Goal: Information Seeking & Learning: Learn about a topic

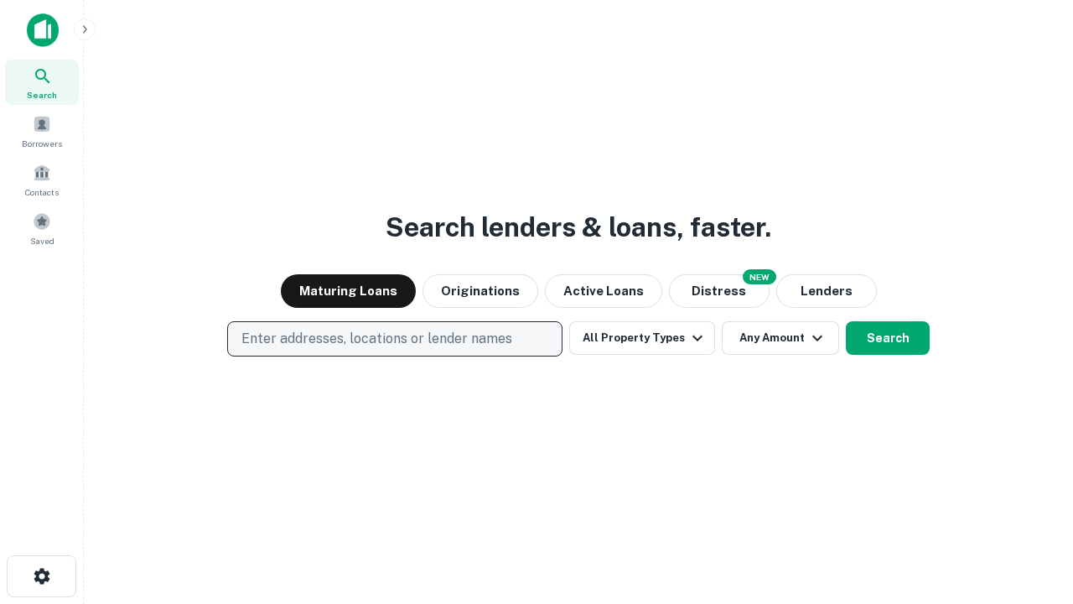
click at [394, 339] on p "Enter addresses, locations or lender names" at bounding box center [377, 339] width 271 height 20
type input "**********"
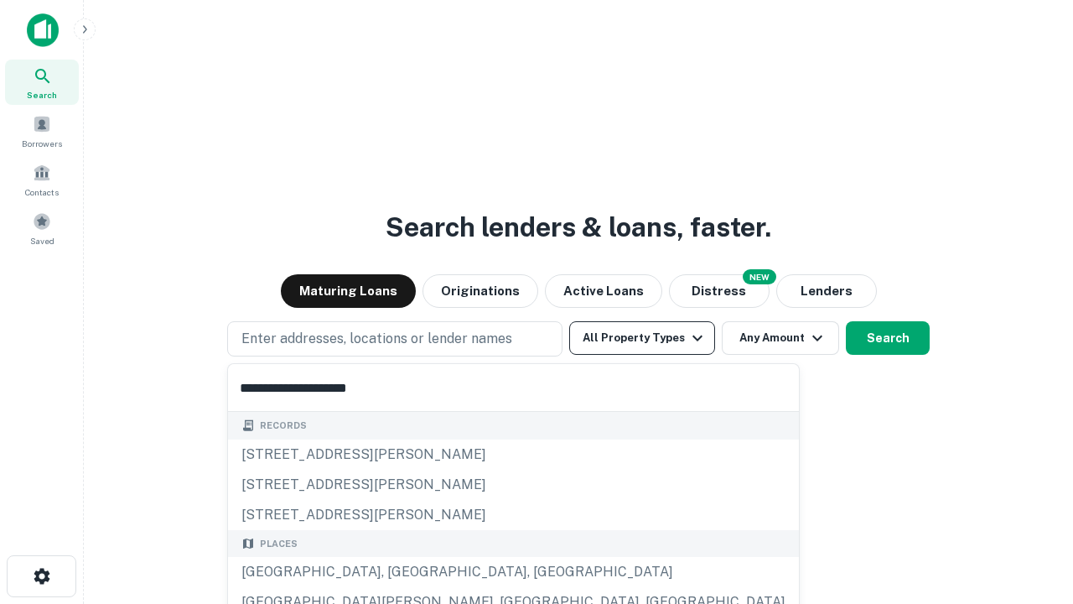
click at [401, 572] on div "[GEOGRAPHIC_DATA], [GEOGRAPHIC_DATA], [GEOGRAPHIC_DATA]" at bounding box center [513, 572] width 571 height 30
click at [642, 338] on button "All Property Types" at bounding box center [642, 338] width 146 height 34
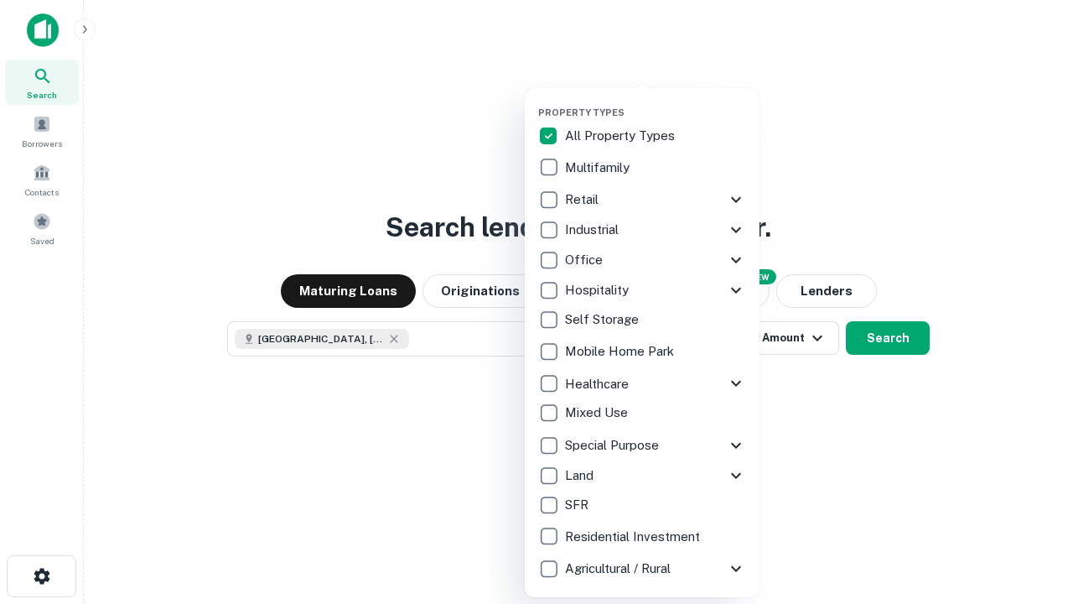
click at [656, 101] on button "button" at bounding box center [655, 101] width 235 height 1
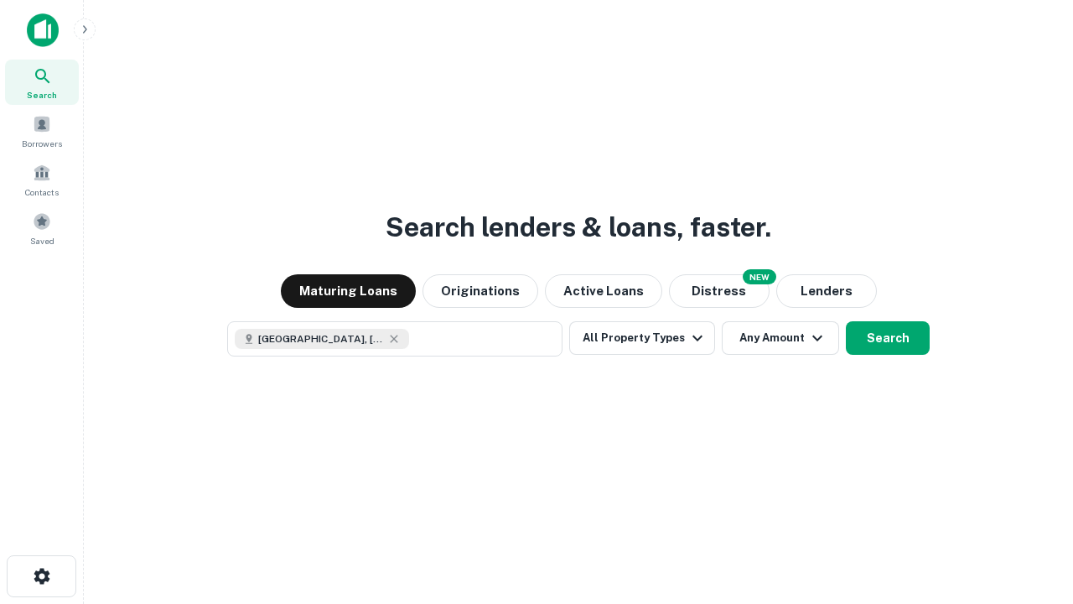
scroll to position [27, 0]
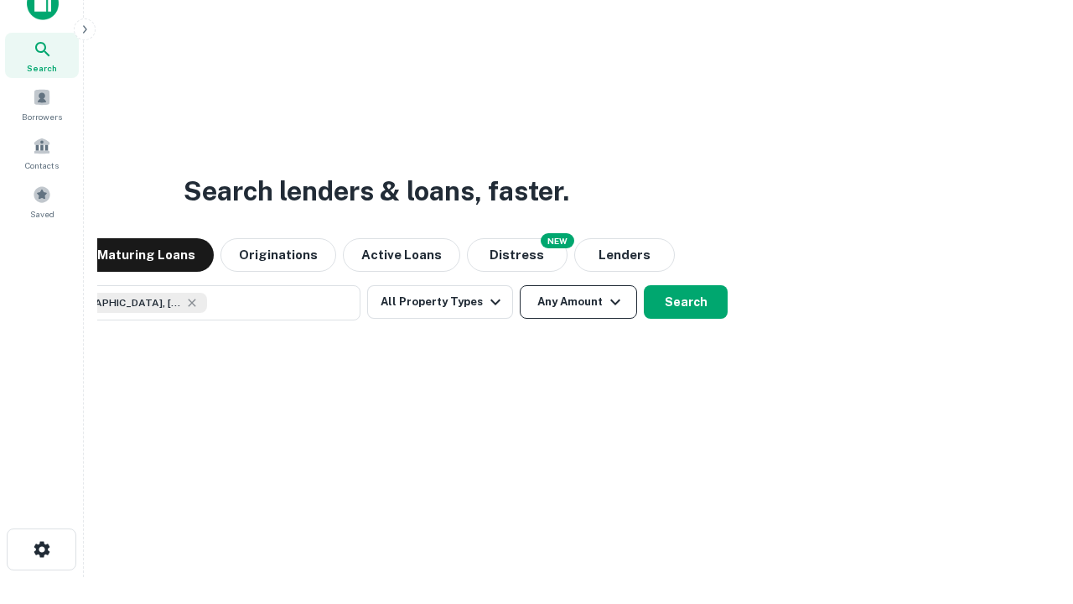
click at [520, 285] on button "Any Amount" at bounding box center [578, 302] width 117 height 34
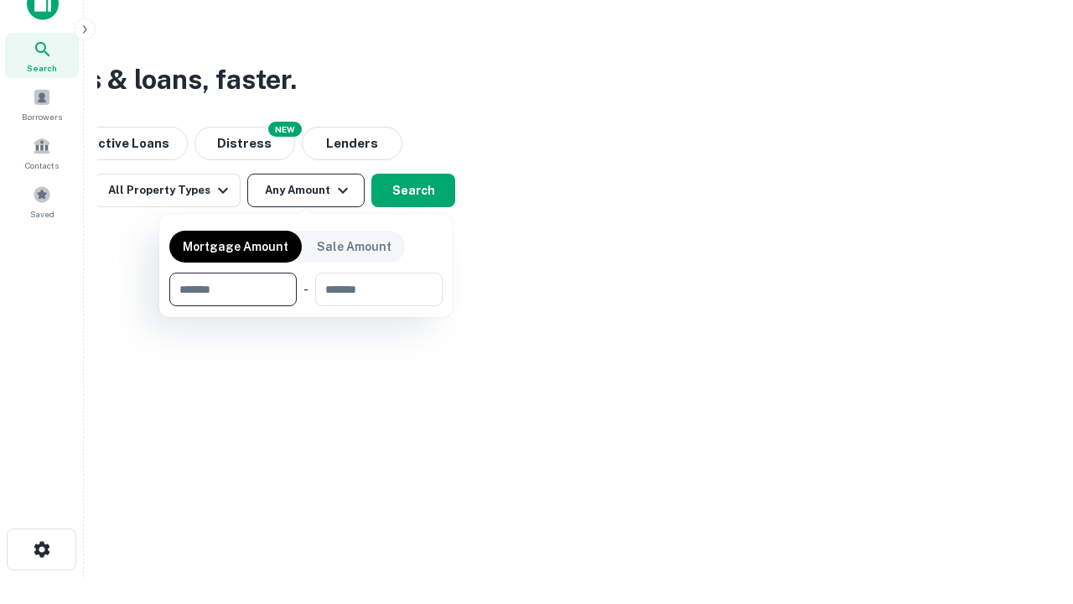
type input "*******"
click at [306, 306] on button "button" at bounding box center [305, 306] width 273 height 1
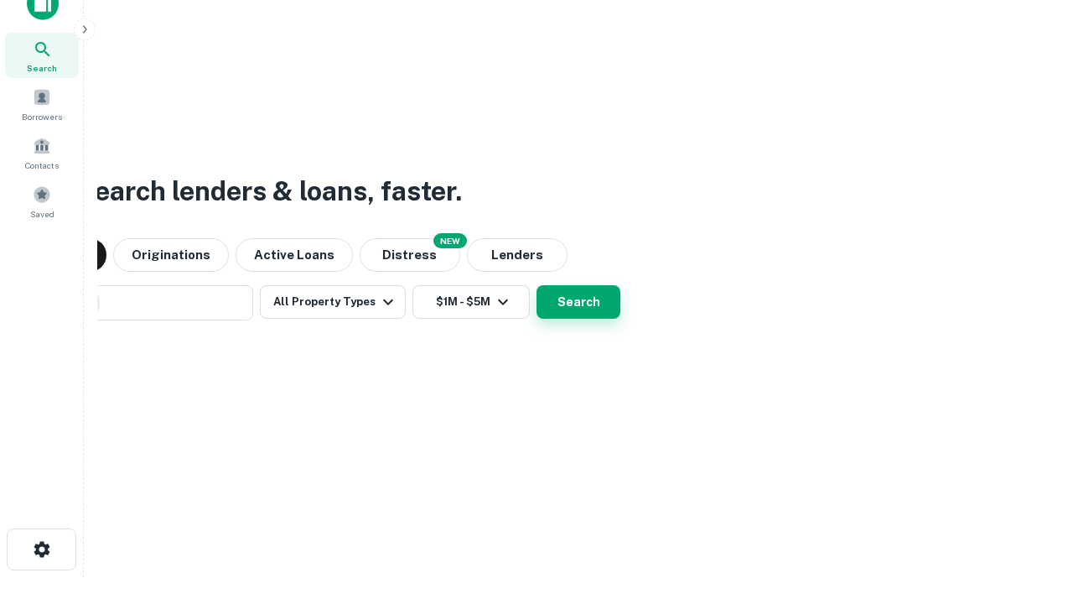
click at [537, 285] on button "Search" at bounding box center [579, 302] width 84 height 34
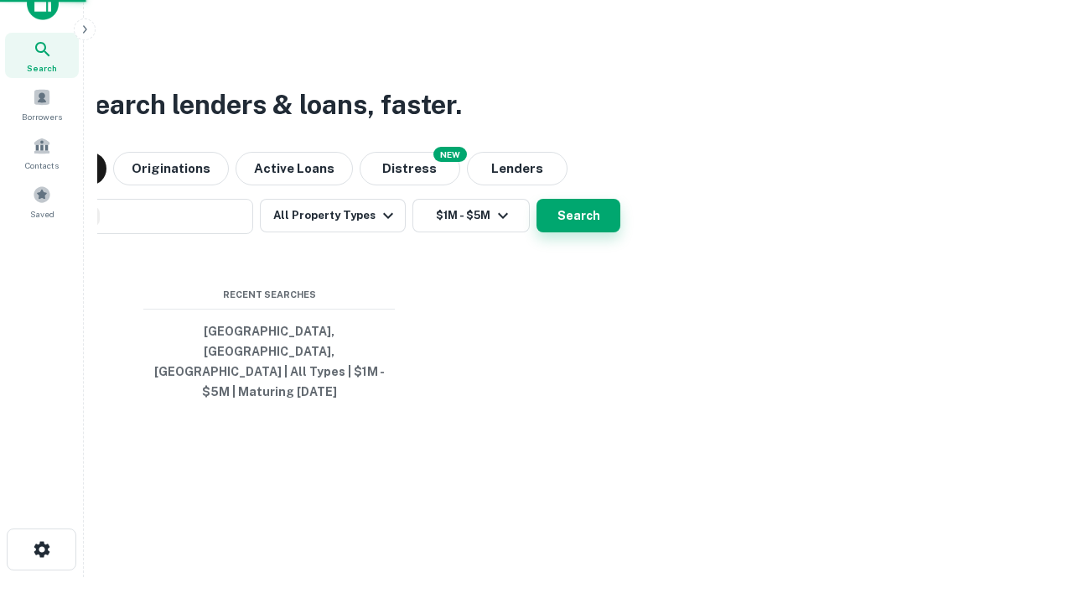
scroll to position [55, 475]
